Goal: Information Seeking & Learning: Learn about a topic

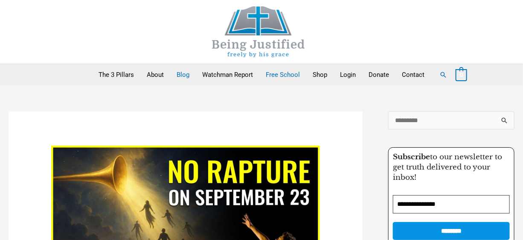
click at [281, 70] on link "Free School" at bounding box center [283, 74] width 47 height 21
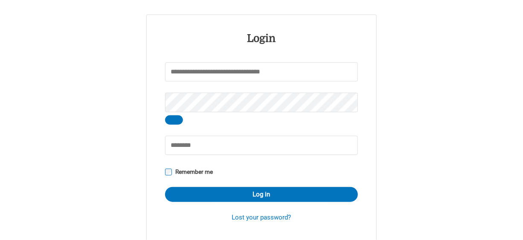
scroll to position [137, 0]
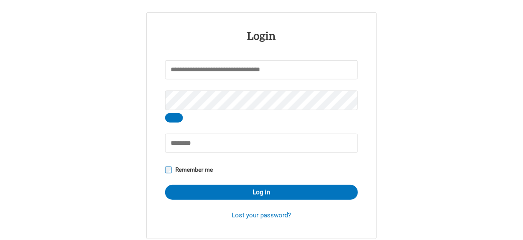
click at [270, 69] on input "Username or email address * Required" at bounding box center [261, 69] width 193 height 19
click at [269, 75] on input "Username or email address * Required" at bounding box center [261, 69] width 193 height 19
type input "*******"
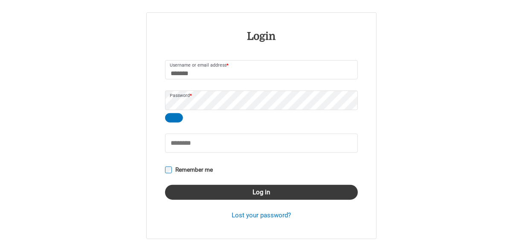
click at [258, 190] on button "Log in" at bounding box center [261, 192] width 193 height 15
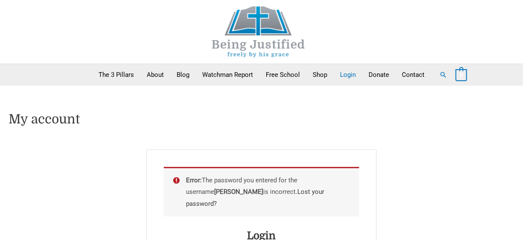
click at [288, 192] on link "Lost your password?" at bounding box center [256, 198] width 138 height 20
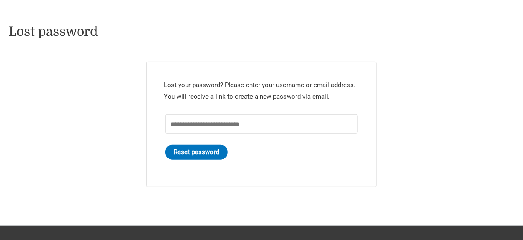
scroll to position [102, 0]
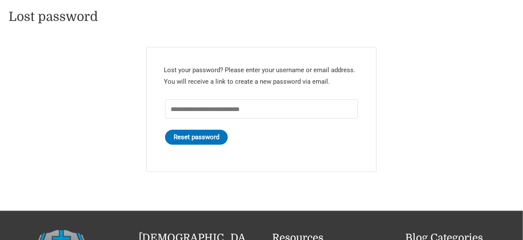
click at [193, 110] on input "Username or email * Required" at bounding box center [261, 108] width 193 height 19
type input "*"
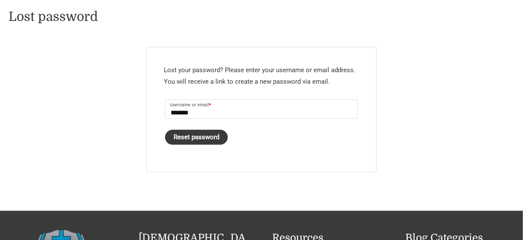
type input "*******"
click at [193, 139] on button "Reset password" at bounding box center [196, 137] width 63 height 15
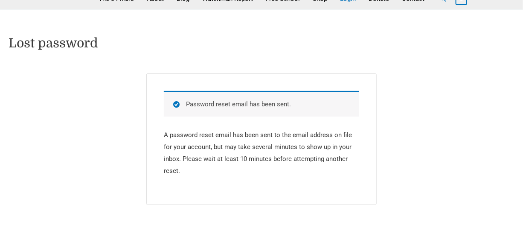
scroll to position [68, 0]
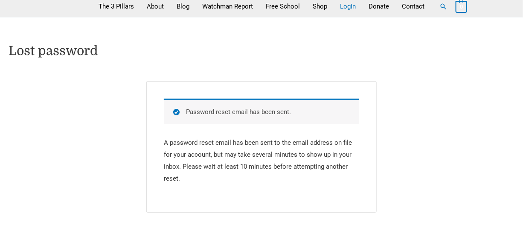
click at [354, 4] on link "Login" at bounding box center [348, 6] width 29 height 21
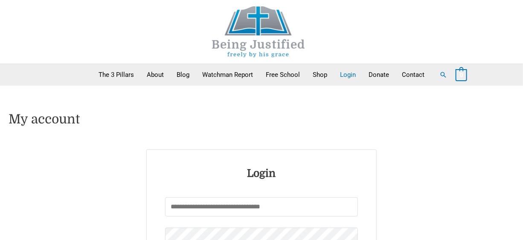
click at [216, 210] on input "Username or email address * Required" at bounding box center [261, 206] width 193 height 19
click at [216, 210] on input "*" at bounding box center [261, 206] width 193 height 19
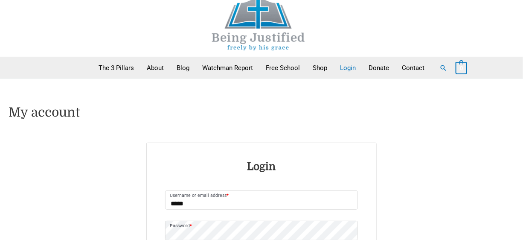
drag, startPoint x: 177, startPoint y: 204, endPoint x: 161, endPoint y: 197, distance: 17.2
drag, startPoint x: 189, startPoint y: 201, endPoint x: 107, endPoint y: 197, distance: 82.1
type input "*"
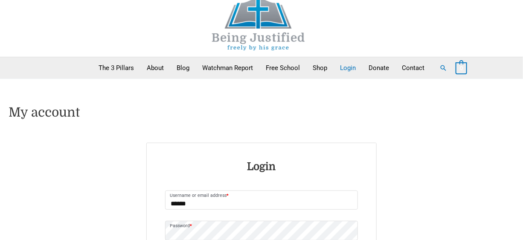
type input "*******"
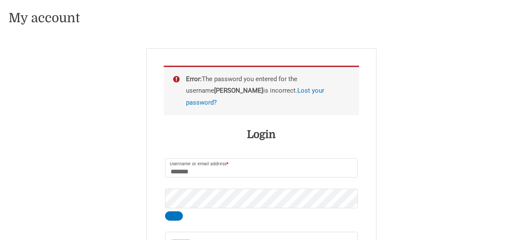
scroll to position [102, 0]
click at [181, 208] on p "Password * Required" at bounding box center [262, 204] width 196 height 35
click at [179, 211] on button "Show password" at bounding box center [174, 215] width 18 height 9
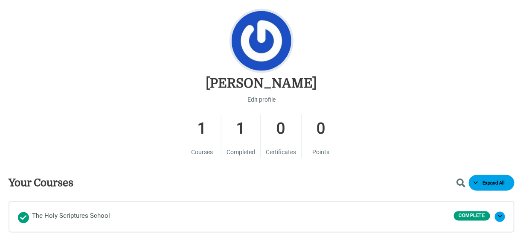
scroll to position [358, 0]
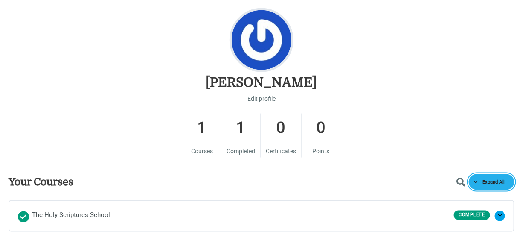
click at [495, 178] on button "Expand All Courses" at bounding box center [492, 182] width 46 height 16
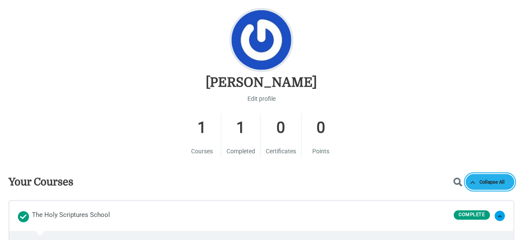
click at [495, 178] on button "Collapse All Courses" at bounding box center [490, 182] width 49 height 16
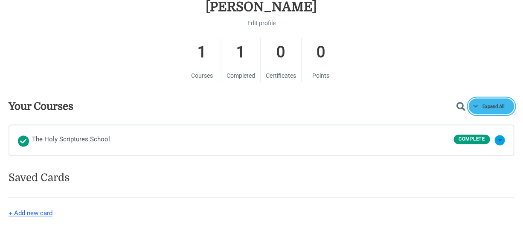
scroll to position [444, 0]
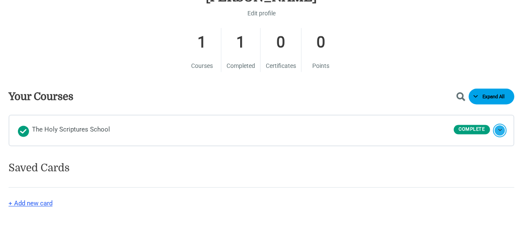
click at [502, 127] on button "Expand The Holy Scriptures School" at bounding box center [500, 131] width 10 height 10
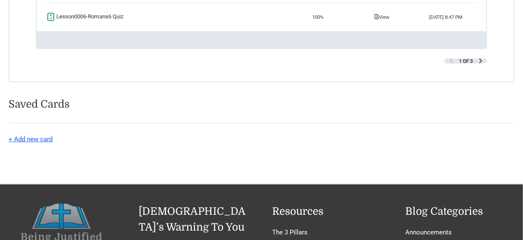
scroll to position [1229, 0]
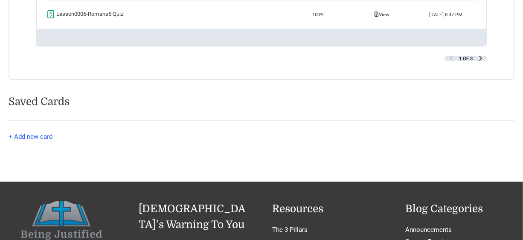
click at [45, 142] on button "+ Add new card" at bounding box center [31, 137] width 44 height 10
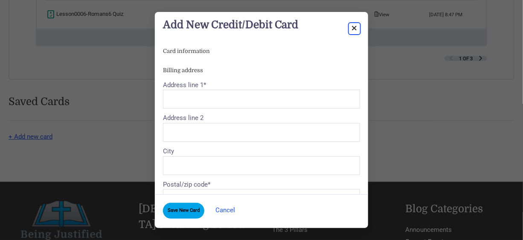
click at [355, 24] on span "Close dialog" at bounding box center [355, 28] width 9 height 9
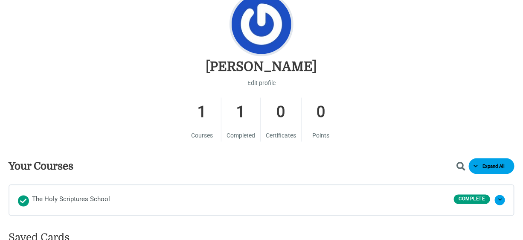
scroll to position [416, 0]
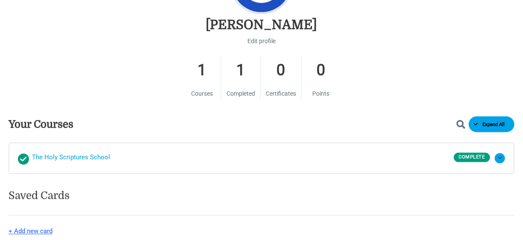
click at [23, 161] on span "Completed" at bounding box center [23, 161] width 0 height 0
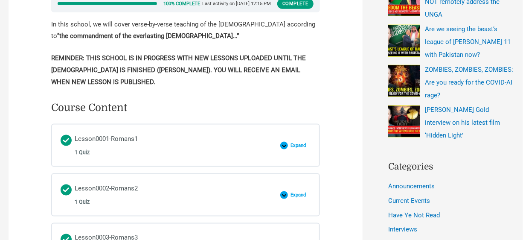
scroll to position [341, 0]
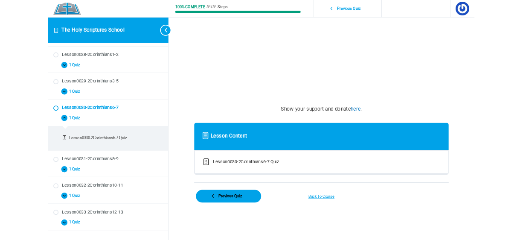
scroll to position [256, 0]
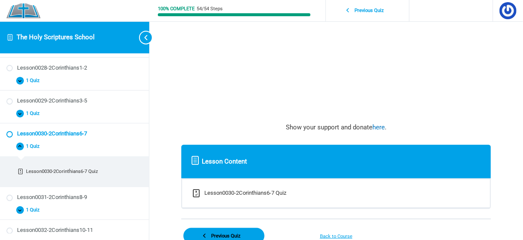
click at [214, 164] on span "Lesson Content" at bounding box center [224, 162] width 45 height 12
click at [216, 191] on div "Lesson0030-2Corinthians6-7 Quiz" at bounding box center [246, 193] width 82 height 10
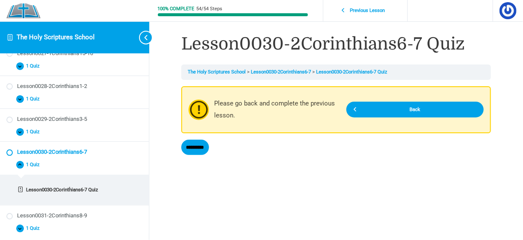
scroll to position [230, 0]
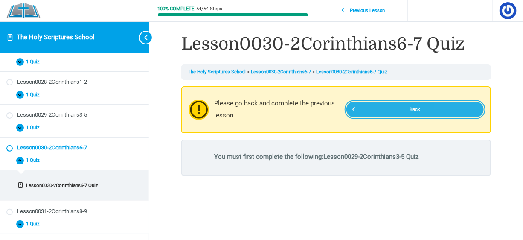
click at [419, 105] on link "Back" at bounding box center [415, 110] width 137 height 16
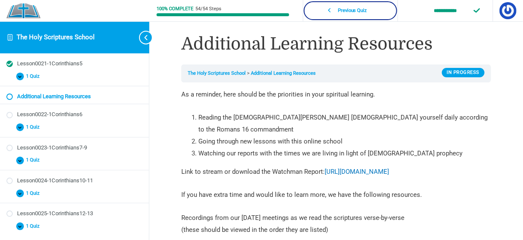
click at [363, 7] on link "Previous Quiz" at bounding box center [351, 11] width 90 height 16
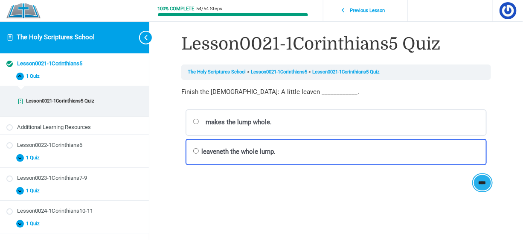
click at [484, 178] on input "****" at bounding box center [483, 183] width 18 height 16
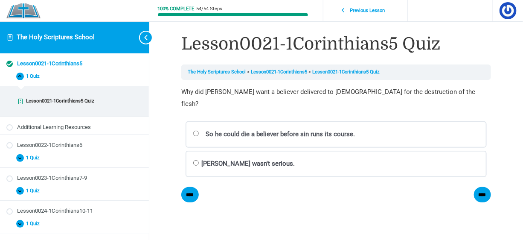
click at [196, 121] on label "So he could die a believer before sin runs its course. [GEOGRAPHIC_DATA] Incorr…" at bounding box center [336, 134] width 301 height 26
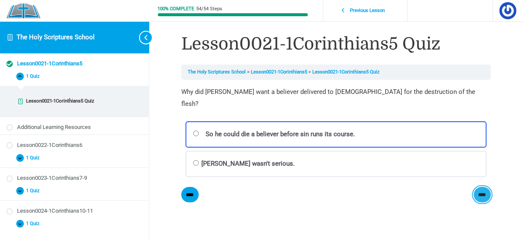
click at [483, 187] on input "****" at bounding box center [483, 195] width 18 height 16
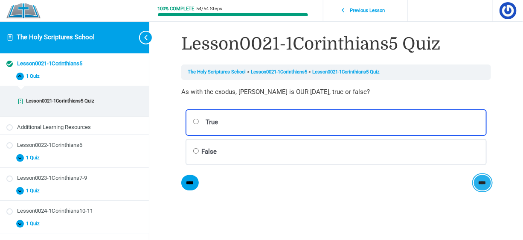
click at [482, 178] on input "****" at bounding box center [483, 183] width 18 height 16
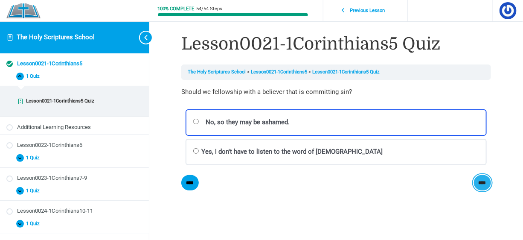
click at [480, 179] on input "****" at bounding box center [483, 183] width 18 height 16
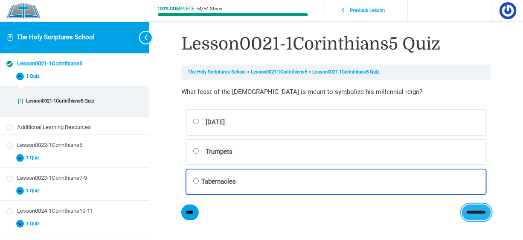
click at [485, 205] on input "**********" at bounding box center [476, 213] width 29 height 16
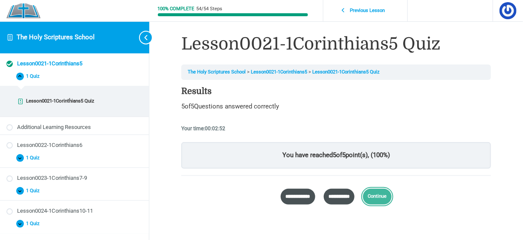
click at [390, 192] on link "Continue" at bounding box center [377, 197] width 29 height 16
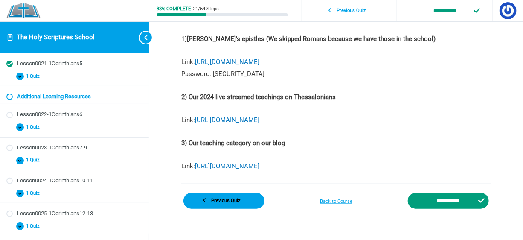
scroll to position [217, 0]
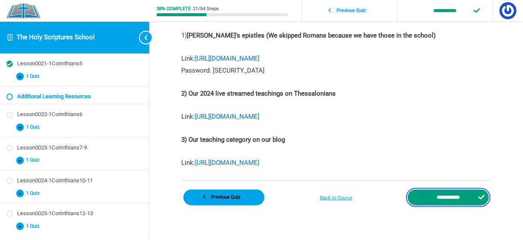
click at [459, 190] on input "**********" at bounding box center [448, 198] width 81 height 16
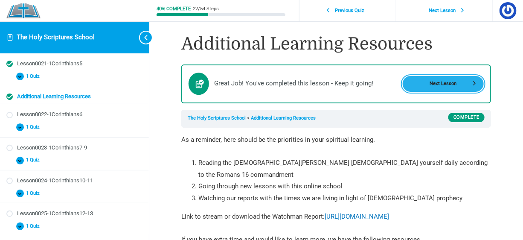
click at [433, 81] on link "Next Lesson" at bounding box center [443, 84] width 81 height 16
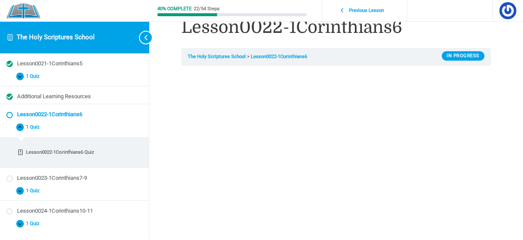
scroll to position [34, 0]
